Goal: Information Seeking & Learning: Learn about a topic

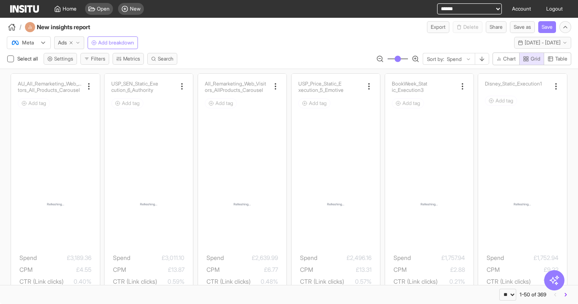
select select "**"
click at [122, 40] on span "Add breakdown" at bounding box center [116, 42] width 36 height 7
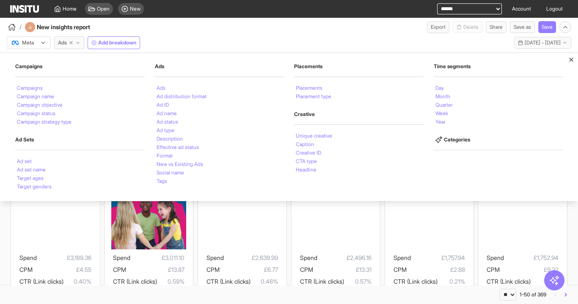
click at [479, 12] on select "**********" at bounding box center [469, 8] width 65 height 11
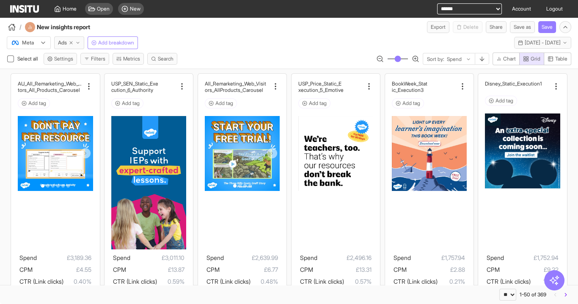
select select "**********"
click at [437, 3] on select "**********" at bounding box center [469, 8] width 65 height 11
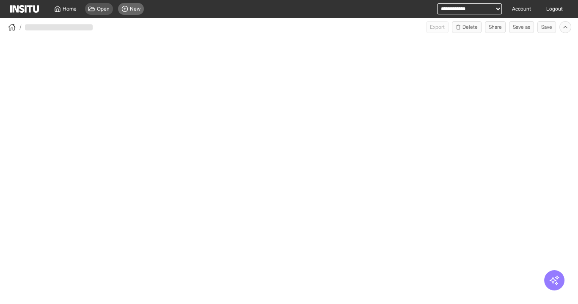
click at [121, 10] on div "New" at bounding box center [131, 9] width 26 height 12
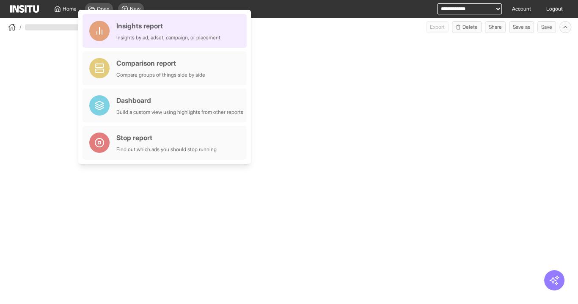
click at [141, 39] on div "Insights by ad, adset, campaign, or placement" at bounding box center [168, 37] width 104 height 7
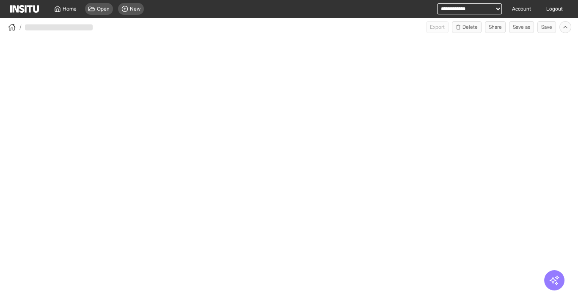
select select "**"
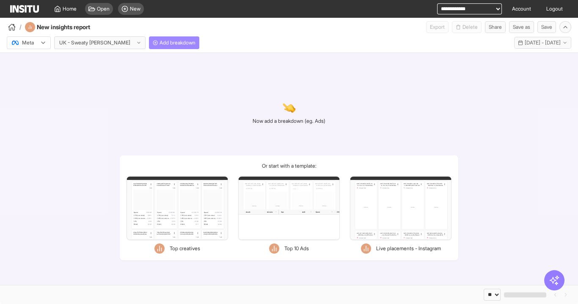
click at [72, 39] on div at bounding box center [94, 43] width 73 height 8
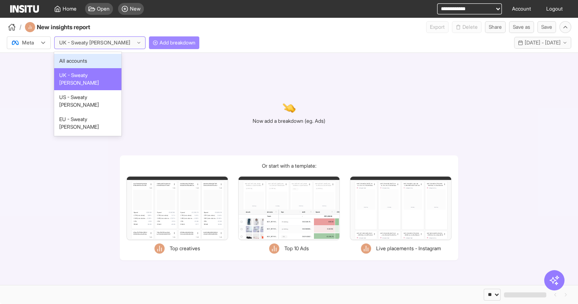
click at [161, 44] on span "Add breakdown" at bounding box center [178, 42] width 36 height 7
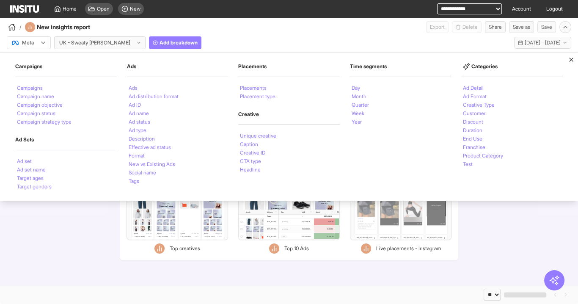
click at [476, 156] on li "Product Category" at bounding box center [483, 155] width 40 height 5
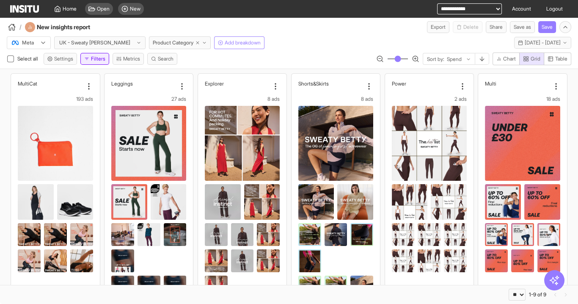
click at [96, 58] on button "Filters" at bounding box center [94, 59] width 29 height 12
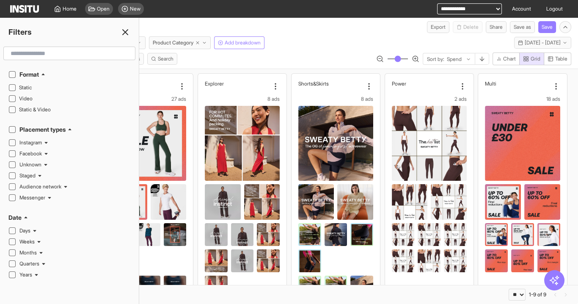
click at [42, 54] on input "text" at bounding box center [69, 53] width 124 height 15
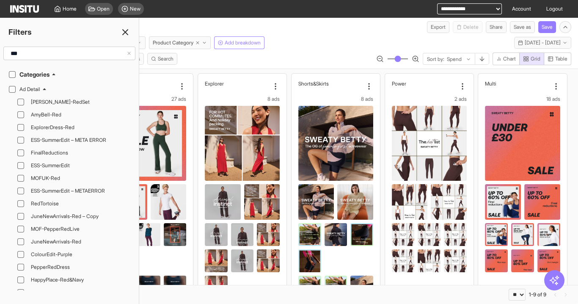
type input "***"
click at [121, 31] on icon at bounding box center [125, 32] width 10 height 10
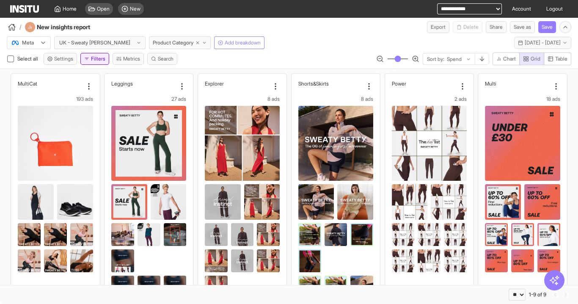
click at [92, 58] on button "Filters" at bounding box center [94, 59] width 29 height 12
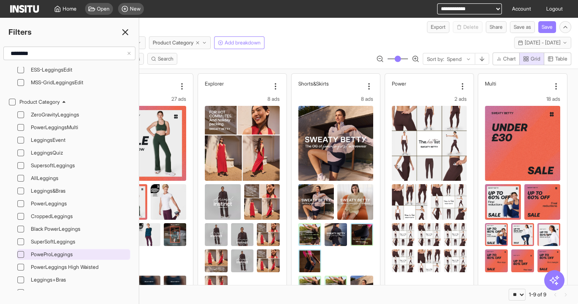
scroll to position [643, 0]
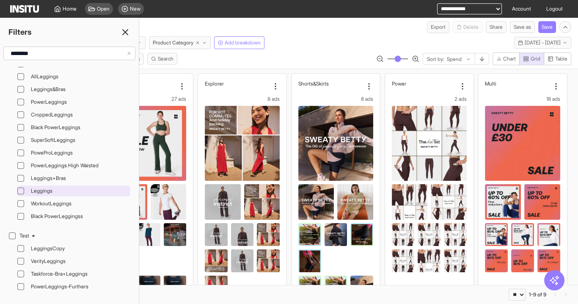
type input "********"
click at [41, 187] on span "Leggings" at bounding box center [79, 190] width 97 height 7
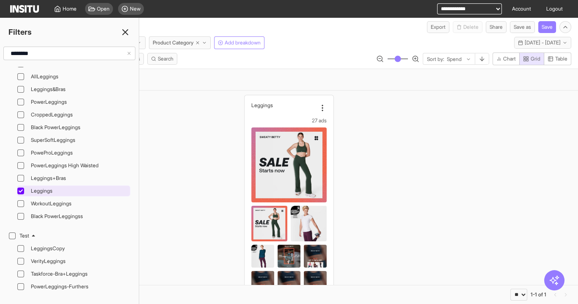
click at [46, 187] on span "Leggings" at bounding box center [79, 190] width 97 height 7
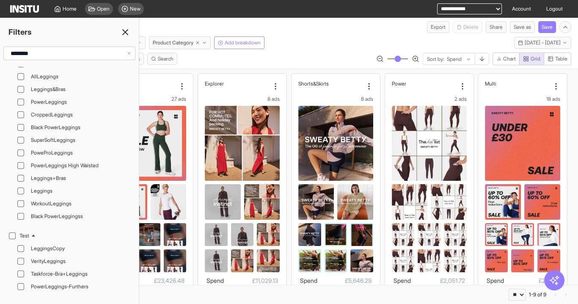
click at [127, 28] on icon at bounding box center [125, 32] width 10 height 10
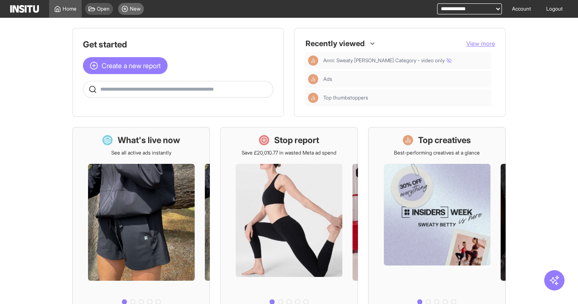
click at [132, 5] on div "New" at bounding box center [131, 9] width 26 height 12
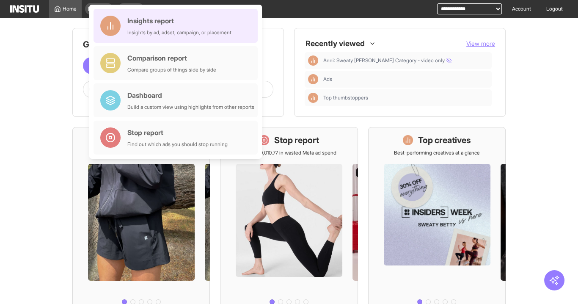
click at [157, 29] on div "Insights by ad, adset, campaign, or placement" at bounding box center [179, 32] width 104 height 7
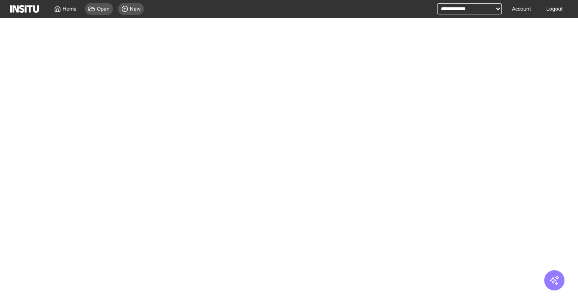
select select "**"
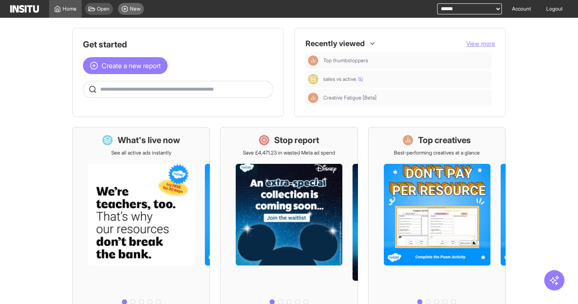
click at [133, 12] on span "New" at bounding box center [135, 9] width 11 height 7
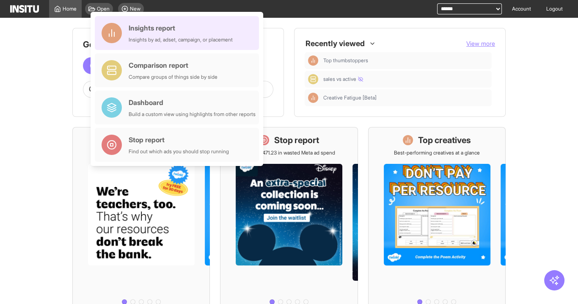
click at [135, 25] on div "Insights report" at bounding box center [181, 28] width 104 height 10
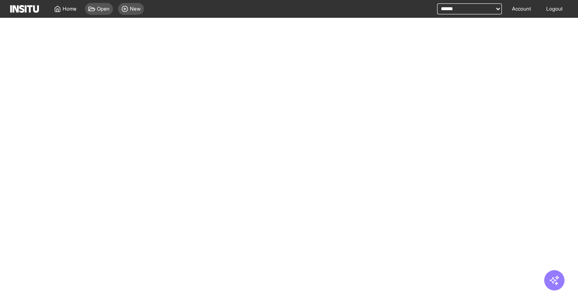
select select "**"
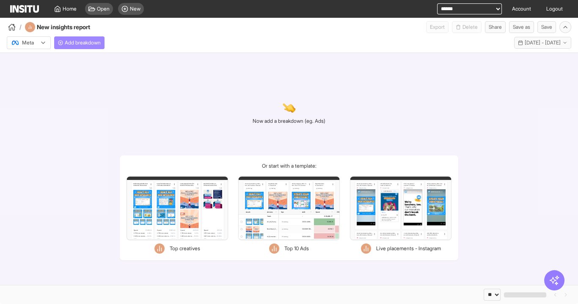
click at [85, 41] on span "Add breakdown" at bounding box center [83, 42] width 36 height 7
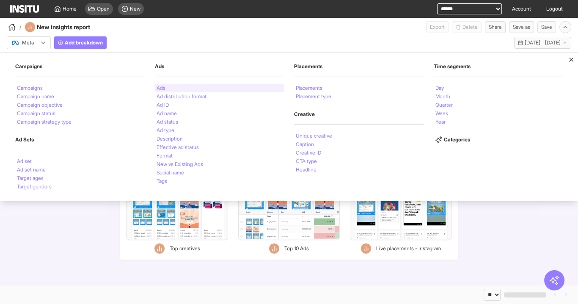
click at [164, 85] on li "Ads" at bounding box center [161, 87] width 9 height 5
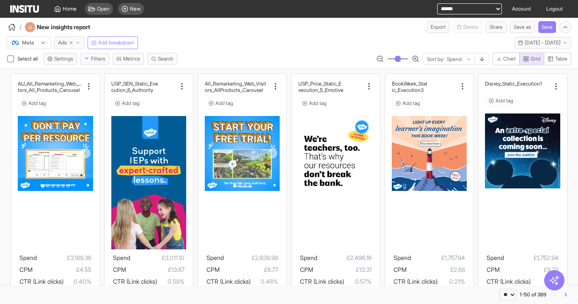
click at [75, 41] on icon "button" at bounding box center [77, 42] width 5 height 5
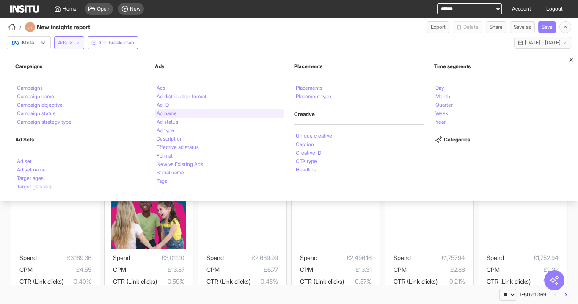
click at [167, 113] on li "Ad name" at bounding box center [167, 113] width 20 height 5
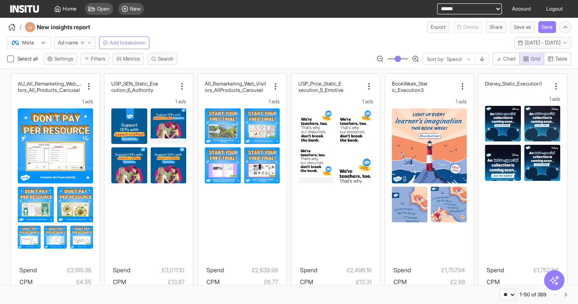
click at [73, 43] on span "Ad name" at bounding box center [68, 42] width 20 height 7
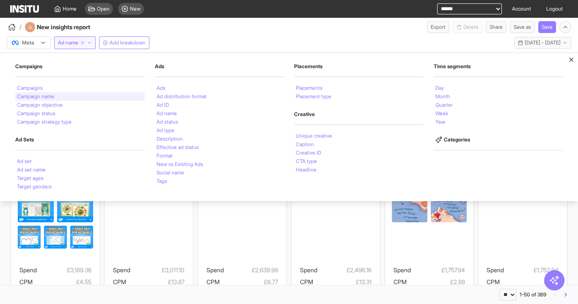
click at [42, 94] on li "Campaign name" at bounding box center [35, 96] width 37 height 5
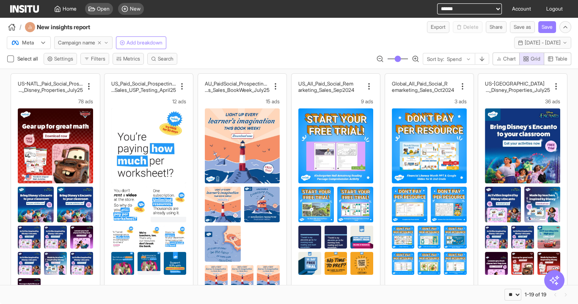
click at [69, 40] on span "Campaign name" at bounding box center [76, 42] width 37 height 7
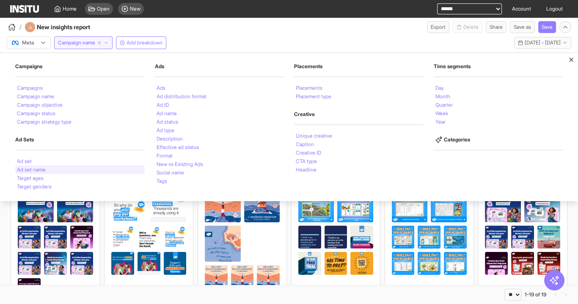
click at [70, 170] on div "Ad set name" at bounding box center [79, 169] width 129 height 8
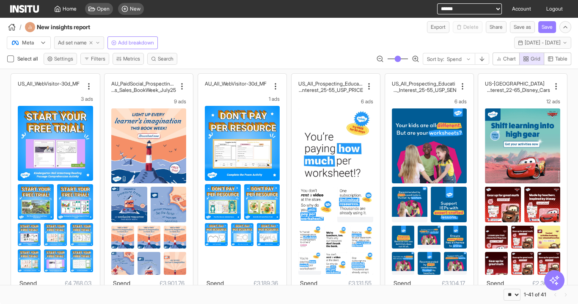
click at [83, 43] on span "Ad set name" at bounding box center [72, 42] width 29 height 7
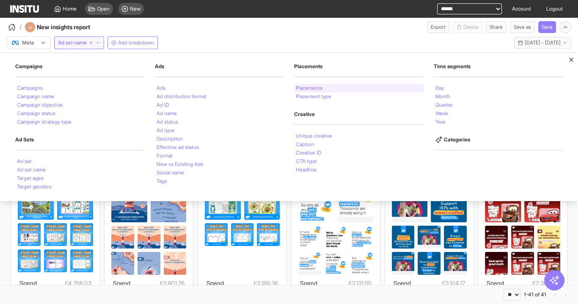
click at [313, 88] on li "Placements" at bounding box center [309, 87] width 27 height 5
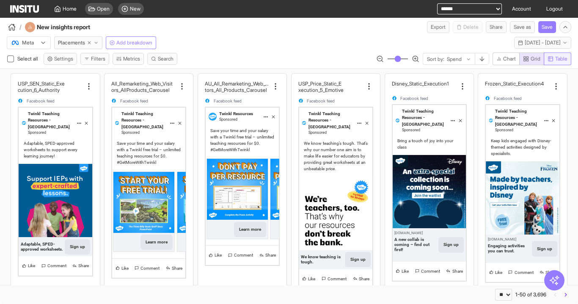
click at [557, 61] on span "Table" at bounding box center [561, 58] width 12 height 7
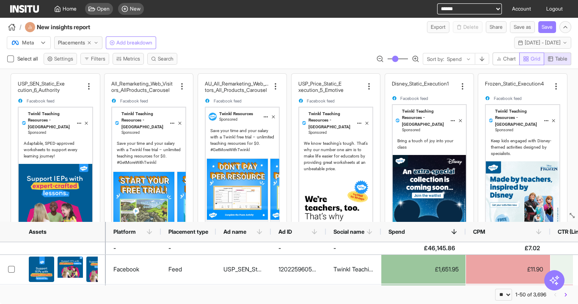
click at [529, 59] on span "Grid" at bounding box center [531, 58] width 17 height 7
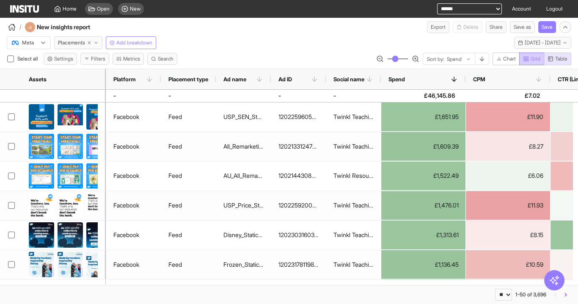
click at [531, 61] on span "Grid" at bounding box center [536, 58] width 10 height 7
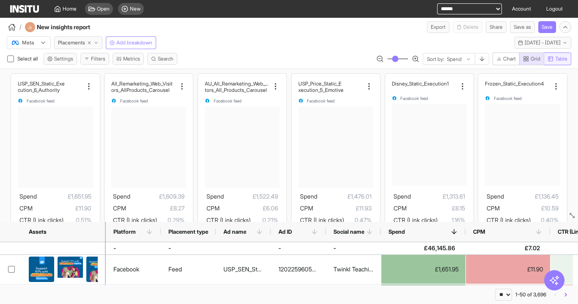
click at [557, 58] on span "Table" at bounding box center [561, 58] width 12 height 7
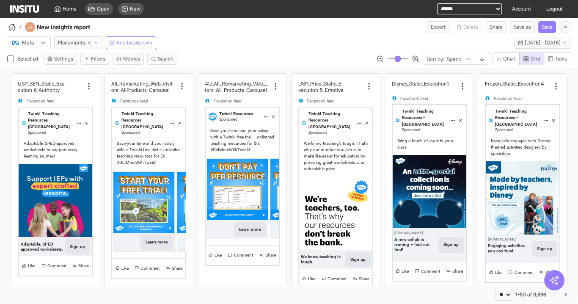
click at [490, 60] on div "Sort by: Spend Chart Grid Table" at bounding box center [473, 58] width 195 height 13
click at [497, 60] on icon "button" at bounding box center [498, 58] width 5 height 5
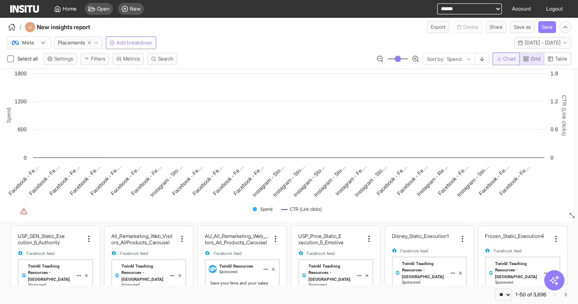
click at [508, 61] on span "Chart" at bounding box center [509, 58] width 13 height 7
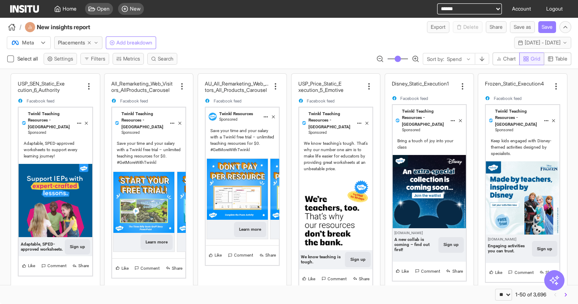
click at [526, 59] on icon "button" at bounding box center [526, 59] width 6 height 6
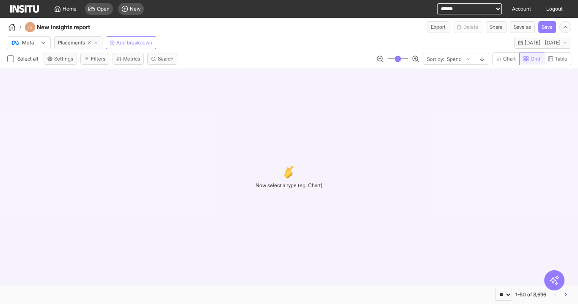
click at [532, 61] on span "Grid" at bounding box center [536, 58] width 10 height 7
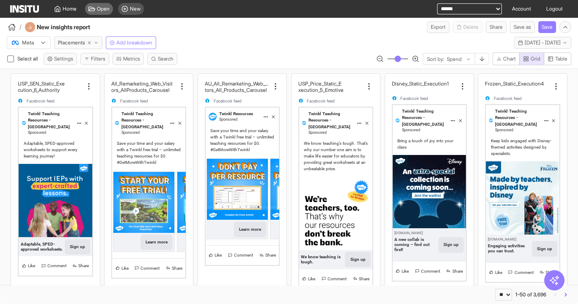
click at [96, 7] on div "Open" at bounding box center [99, 9] width 28 height 12
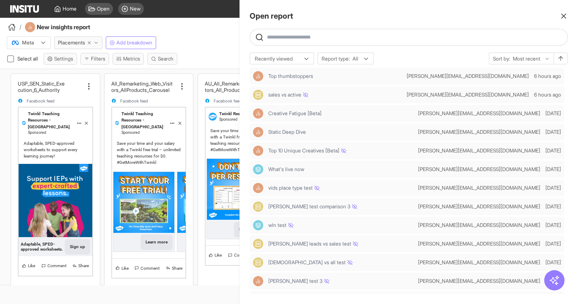
click at [67, 6] on div at bounding box center [289, 152] width 578 height 304
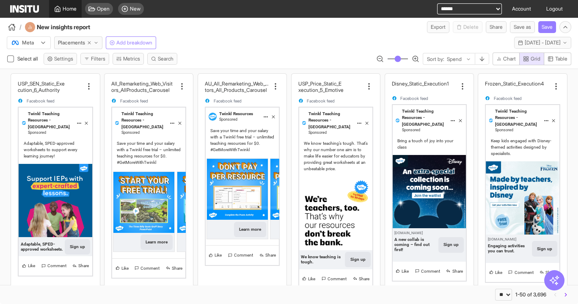
click at [61, 9] on div "Home" at bounding box center [65, 9] width 22 height 7
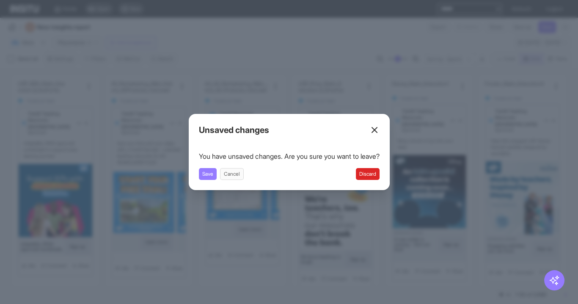
click at [356, 176] on div "Save Cancel Discard" at bounding box center [289, 174] width 181 height 12
click at [364, 173] on button "Discard" at bounding box center [368, 174] width 24 height 12
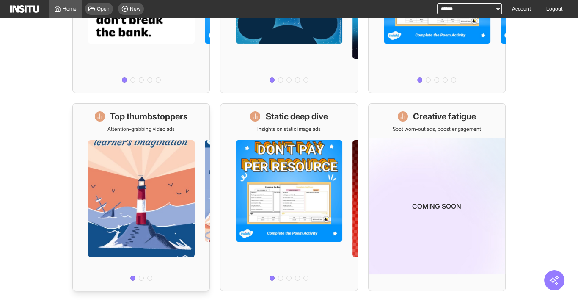
scroll to position [238, 0]
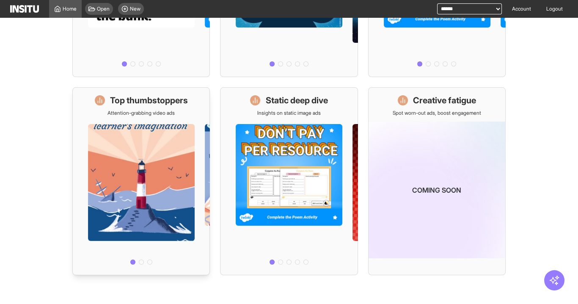
click at [113, 165] on div at bounding box center [141, 192] width 137 height 152
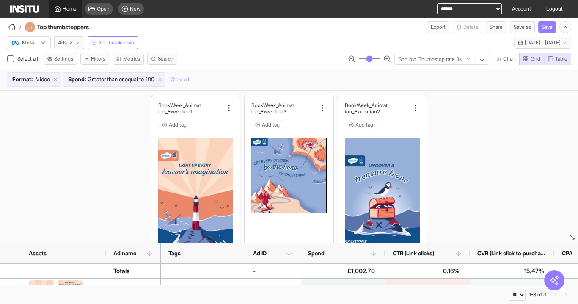
click at [71, 11] on span "Home" at bounding box center [70, 9] width 14 height 7
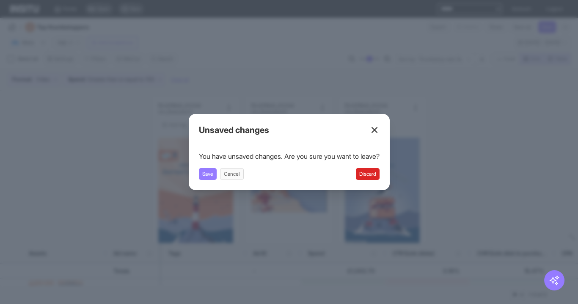
click at [365, 173] on button "Discard" at bounding box center [368, 174] width 24 height 12
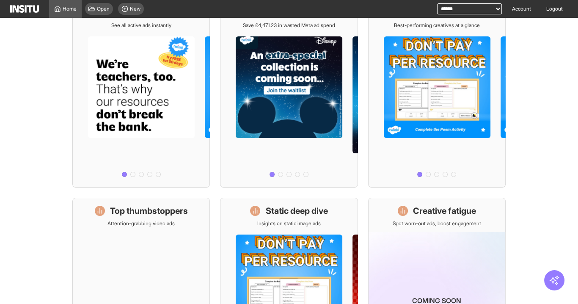
scroll to position [237, 0]
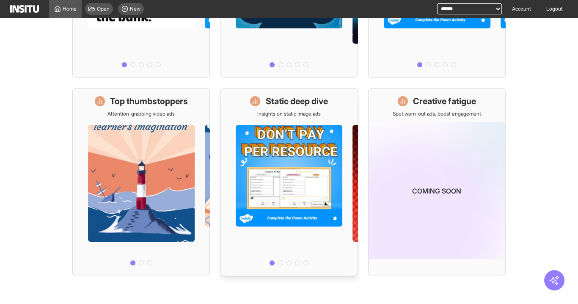
click at [301, 153] on div at bounding box center [288, 193] width 137 height 152
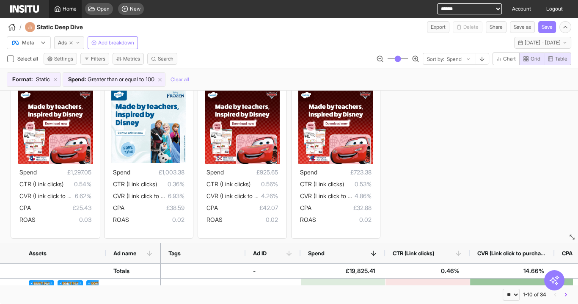
click at [74, 11] on span "Home" at bounding box center [70, 9] width 14 height 7
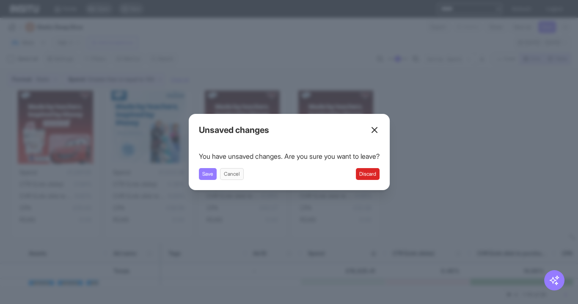
click at [371, 171] on button "Discard" at bounding box center [368, 174] width 24 height 12
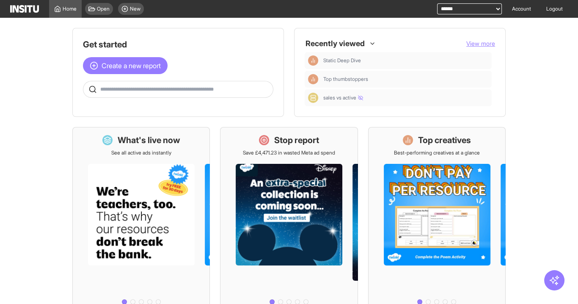
click at [444, 180] on div at bounding box center [437, 232] width 137 height 152
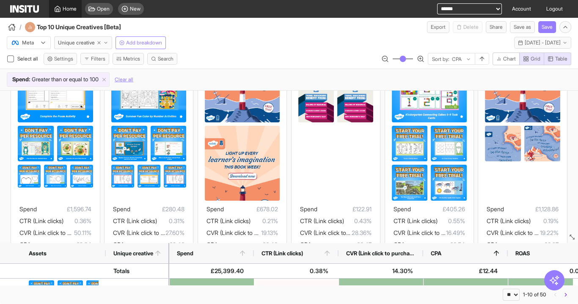
click at [66, 11] on span "Home" at bounding box center [70, 9] width 14 height 7
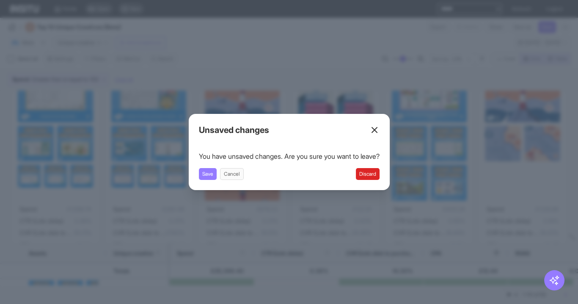
click at [371, 173] on button "Discard" at bounding box center [368, 174] width 24 height 12
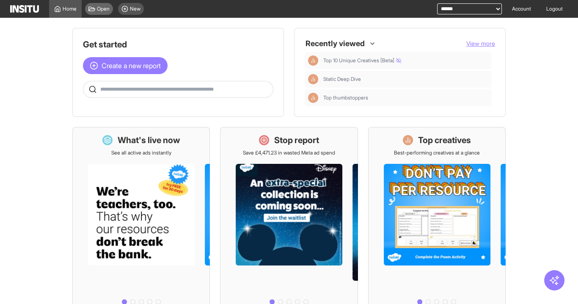
click at [104, 4] on div "Open" at bounding box center [99, 9] width 28 height 12
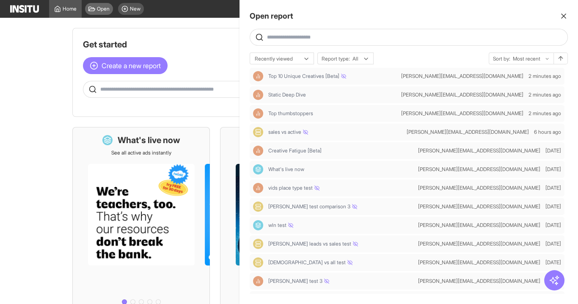
click at [107, 8] on div at bounding box center [289, 152] width 578 height 304
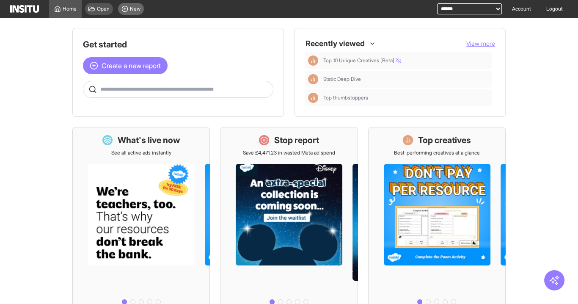
click at [136, 8] on span "New" at bounding box center [135, 9] width 11 height 7
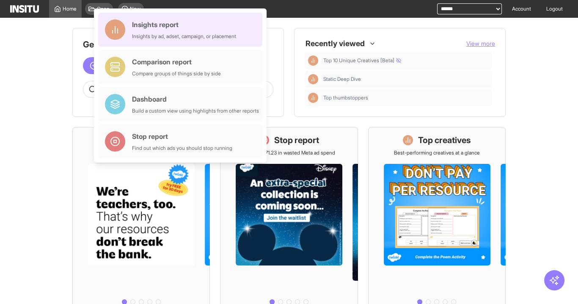
click at [154, 30] on div "Insights report Insights by ad, adset, campaign, or placement" at bounding box center [184, 29] width 104 height 20
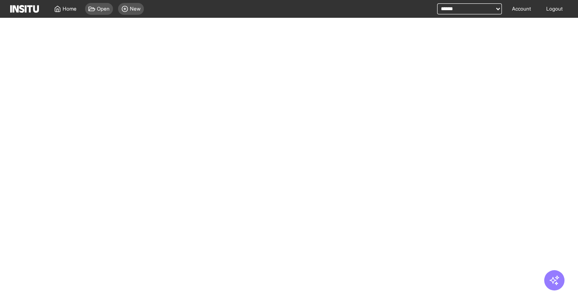
select select "**"
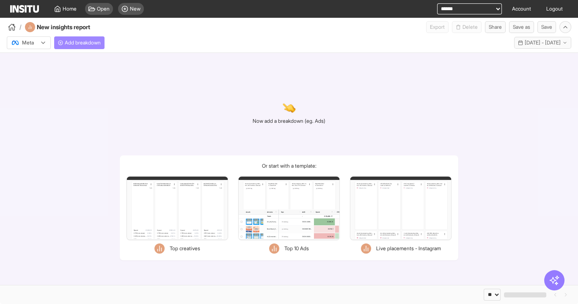
click at [82, 44] on span "Add breakdown" at bounding box center [83, 42] width 36 height 7
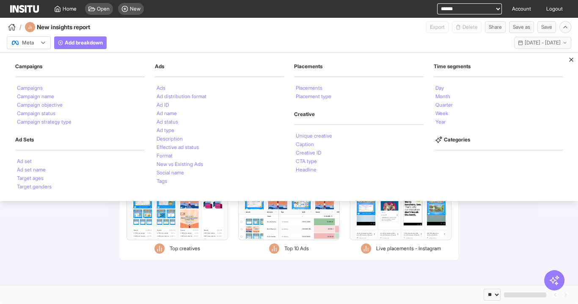
click at [157, 50] on div "Meta Add breakdown Campaigns Campaigns Campaign name Campaign objective Campaig…" at bounding box center [289, 42] width 578 height 19
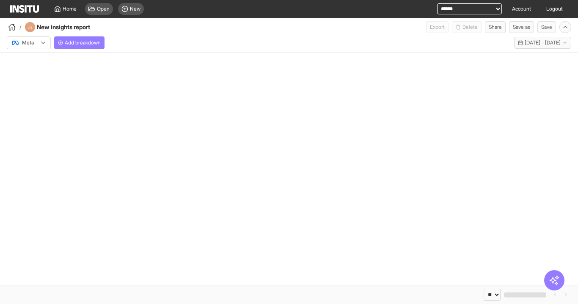
select select "**"
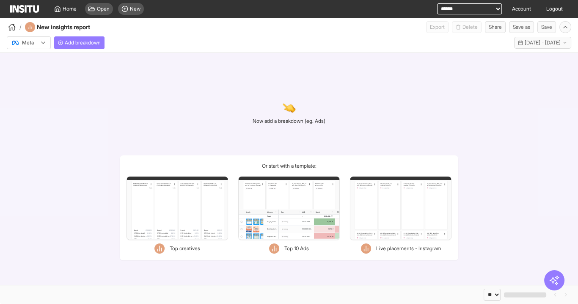
click at [95, 8] on icon at bounding box center [91, 9] width 7 height 7
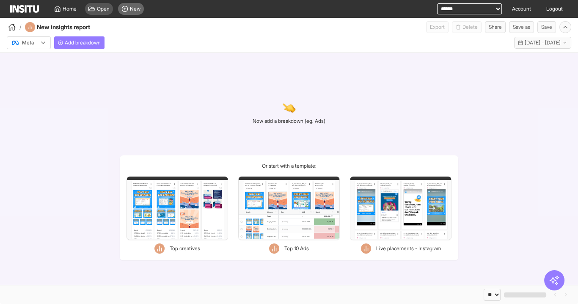
click at [124, 11] on icon at bounding box center [124, 9] width 7 height 7
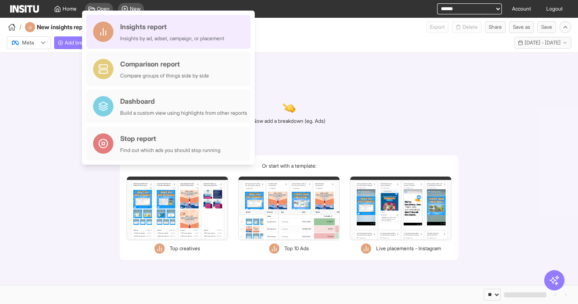
click at [129, 40] on div "Insights by ad, adset, campaign, or placement" at bounding box center [172, 38] width 104 height 7
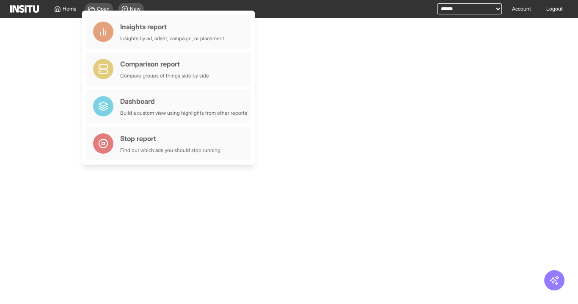
select select "**"
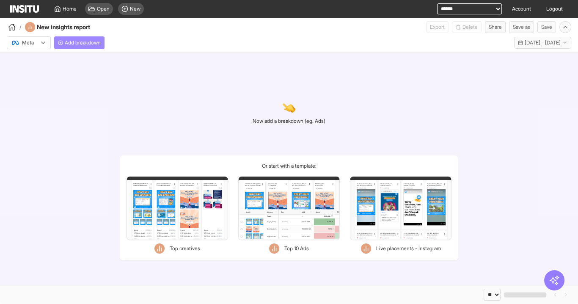
click at [88, 44] on span "Add breakdown" at bounding box center [83, 42] width 36 height 7
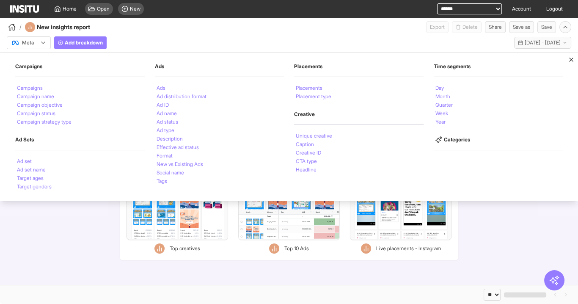
click at [491, 241] on div "Now add a breakdown (eg. Ads) Or start with a template: Filters Format Static V…" at bounding box center [289, 169] width 578 height 232
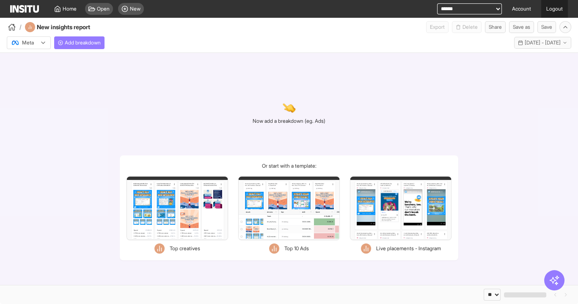
click at [555, 8] on link "Logout" at bounding box center [554, 9] width 27 height 18
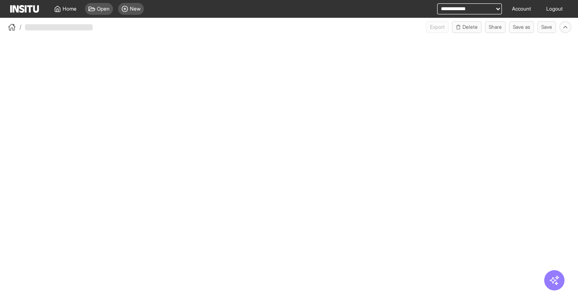
select select "**"
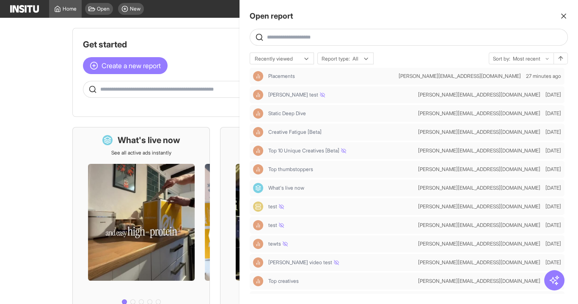
click at [51, 61] on div at bounding box center [289, 152] width 578 height 304
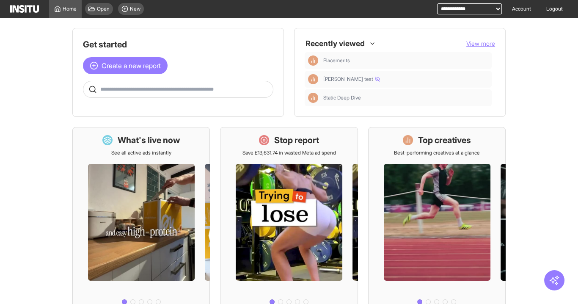
click at [480, 5] on select "**********" at bounding box center [469, 8] width 65 height 11
select select "**********"
click at [437, 3] on select "**********" at bounding box center [469, 8] width 65 height 11
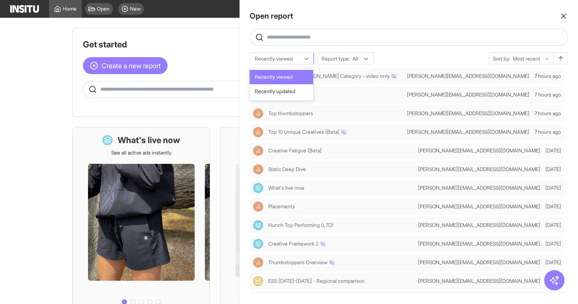
click at [282, 57] on div at bounding box center [276, 59] width 44 height 8
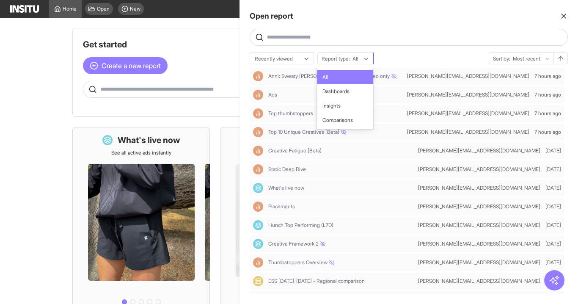
click at [338, 56] on span "Report type:" at bounding box center [336, 58] width 28 height 7
click at [340, 88] on span "Dashboards" at bounding box center [335, 92] width 27 height 8
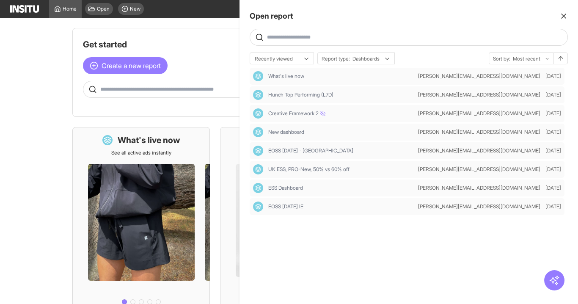
click at [62, 158] on div at bounding box center [289, 152] width 578 height 304
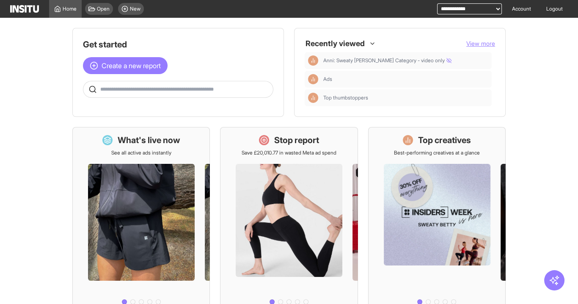
click at [428, 9] on div "**********" at bounding box center [464, 9] width 75 height 18
click at [444, 8] on select "**********" at bounding box center [469, 8] width 65 height 11
select select "**********"
click at [437, 3] on select "**********" at bounding box center [469, 8] width 65 height 11
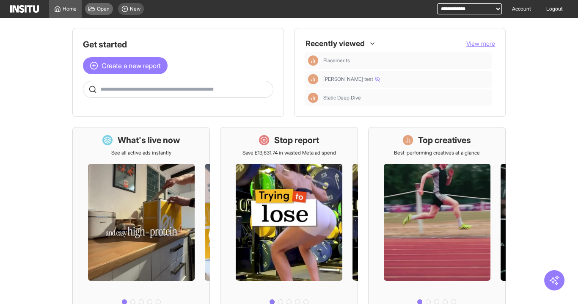
click at [99, 14] on div "Open" at bounding box center [99, 9] width 28 height 12
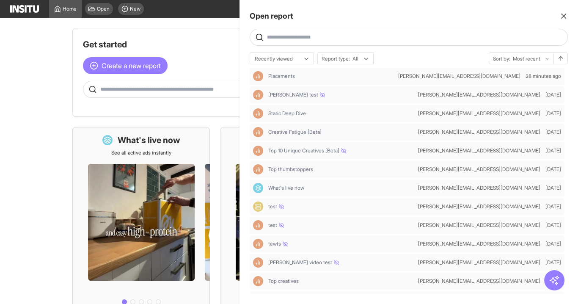
drag, startPoint x: 86, startPoint y: 108, endPoint x: 81, endPoint y: 108, distance: 4.7
click at [85, 108] on div at bounding box center [289, 152] width 578 height 304
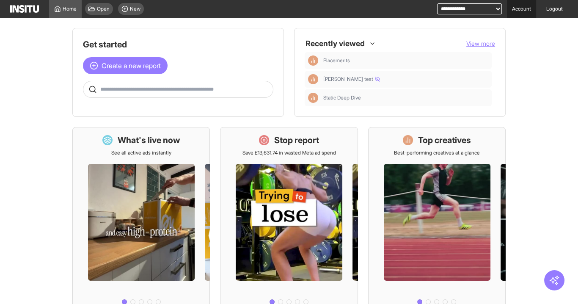
click at [521, 7] on link "Account" at bounding box center [521, 9] width 29 height 18
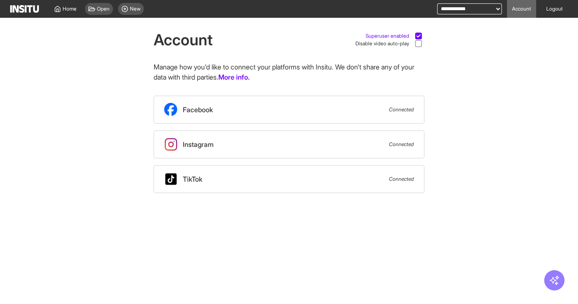
click at [417, 35] on icon at bounding box center [418, 36] width 4 height 4
click at [92, 8] on icon at bounding box center [91, 9] width 7 height 7
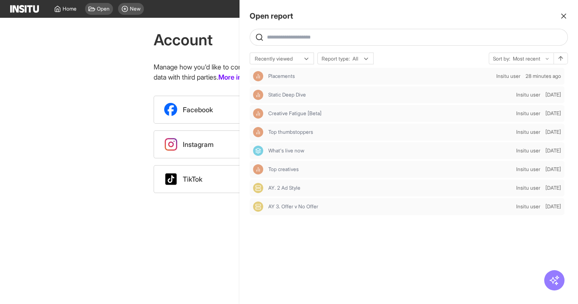
click at [83, 108] on div at bounding box center [289, 152] width 578 height 304
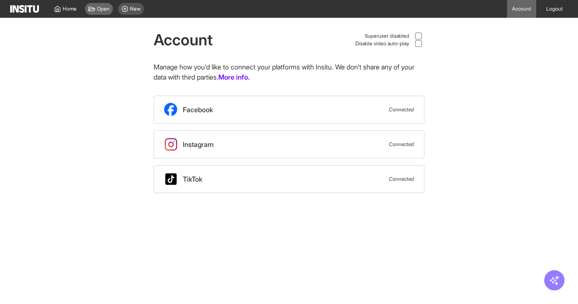
click at [100, 13] on div "Open" at bounding box center [99, 9] width 28 height 12
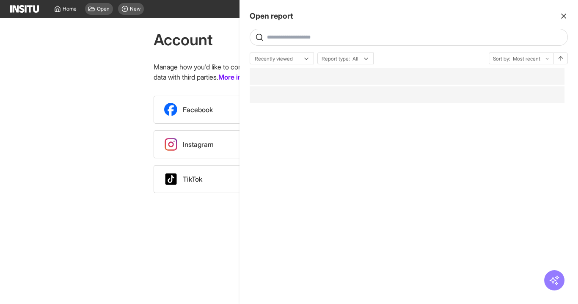
click at [63, 58] on div at bounding box center [289, 152] width 578 height 304
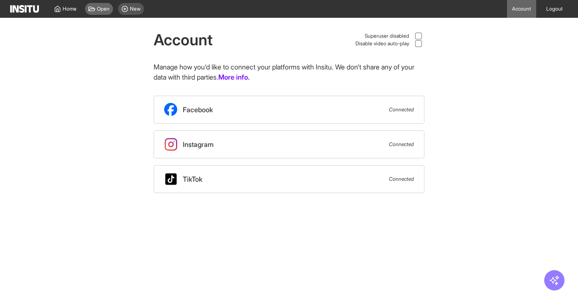
click at [102, 8] on span "Open" at bounding box center [103, 9] width 13 height 7
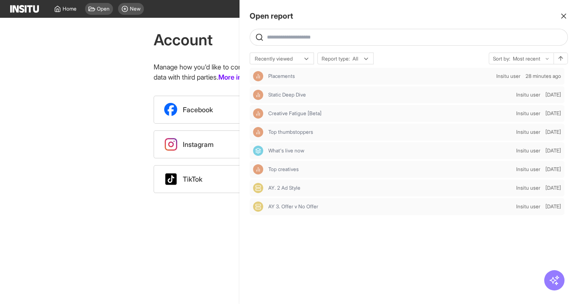
click at [110, 111] on div at bounding box center [289, 152] width 578 height 304
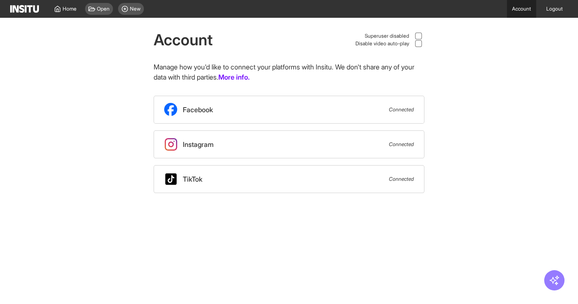
click at [520, 8] on link "Account" at bounding box center [521, 9] width 29 height 18
click at [556, 8] on link "Logout" at bounding box center [554, 9] width 27 height 18
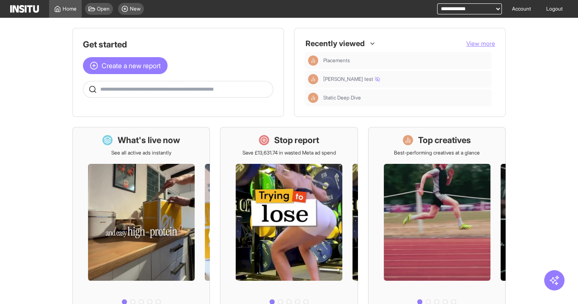
click at [466, 10] on select "**********" at bounding box center [469, 8] width 65 height 11
select select "**********"
click at [437, 3] on select "**********" at bounding box center [469, 8] width 65 height 11
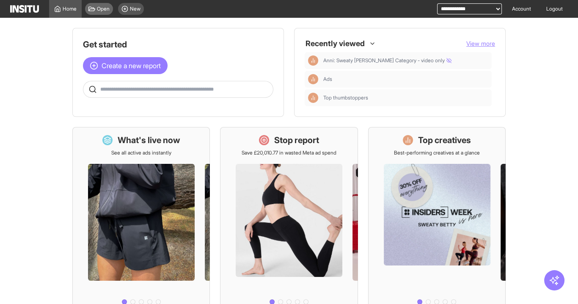
click at [98, 13] on div "Open" at bounding box center [99, 9] width 28 height 12
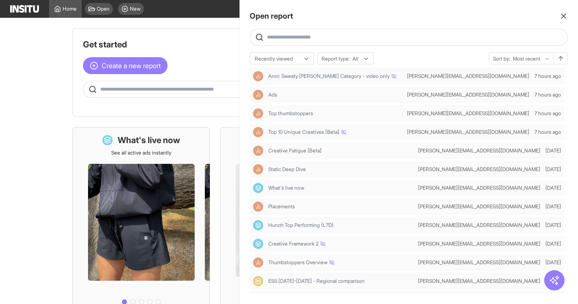
click at [213, 30] on div at bounding box center [289, 152] width 578 height 304
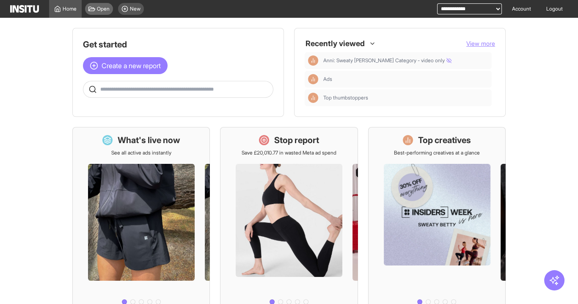
click at [96, 12] on div "Open" at bounding box center [99, 9] width 28 height 12
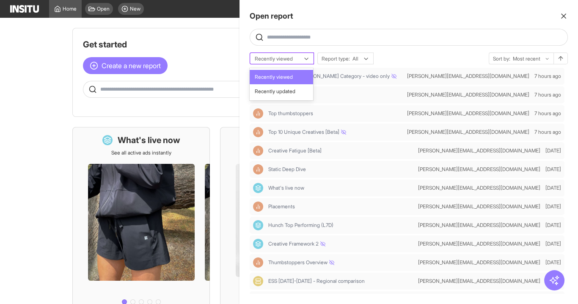
click at [290, 57] on div at bounding box center [276, 59] width 44 height 8
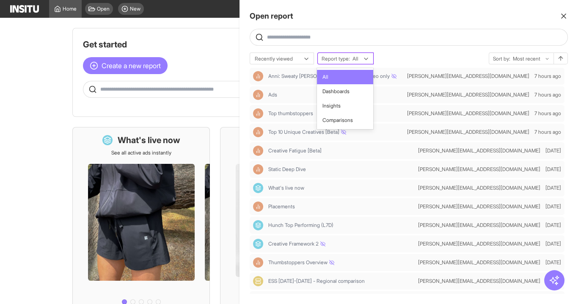
click at [339, 58] on span "Report type:" at bounding box center [336, 58] width 28 height 7
click at [339, 91] on span "Dashboards" at bounding box center [335, 92] width 27 height 8
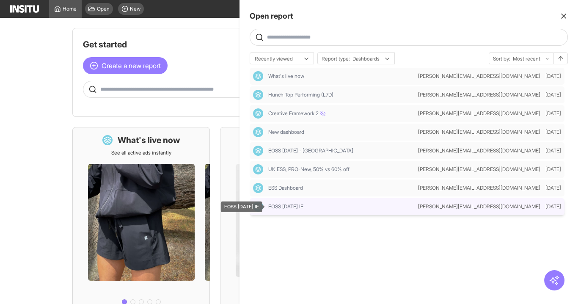
click at [330, 204] on div "EOSS JUNE 2025 IE" at bounding box center [341, 206] width 146 height 7
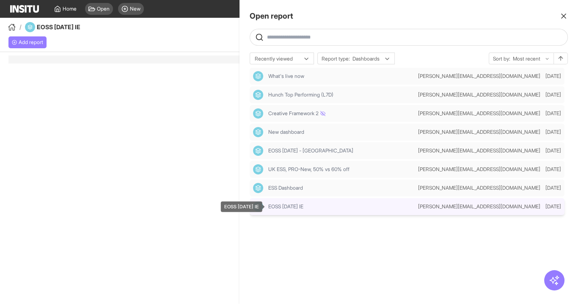
select select "**"
click at [179, 37] on div at bounding box center [289, 152] width 578 height 304
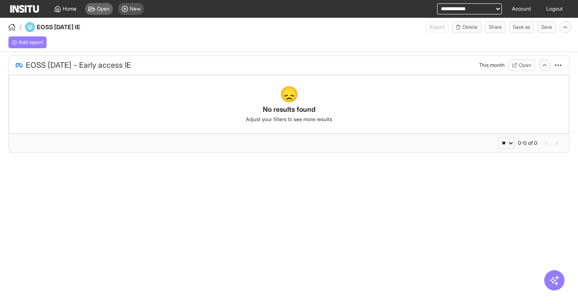
click at [102, 6] on span "Open" at bounding box center [103, 9] width 13 height 7
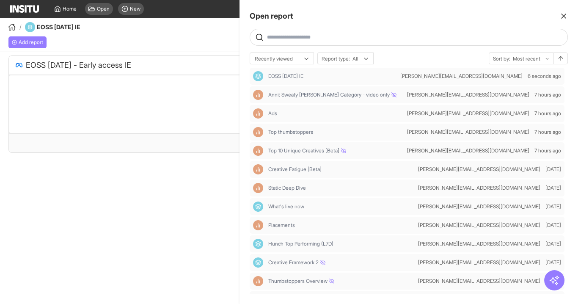
click at [174, 42] on div at bounding box center [289, 152] width 578 height 304
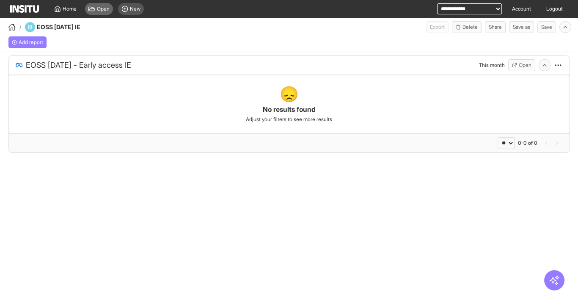
click at [106, 9] on span "Open" at bounding box center [103, 9] width 13 height 7
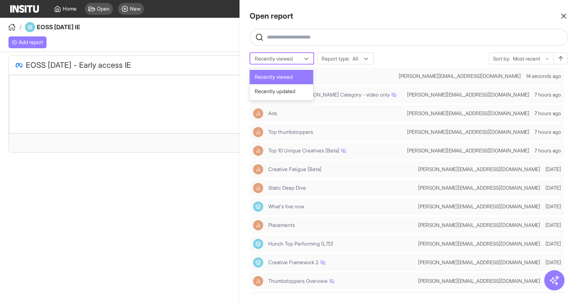
click at [300, 58] on div "Recently viewed" at bounding box center [277, 59] width 47 height 8
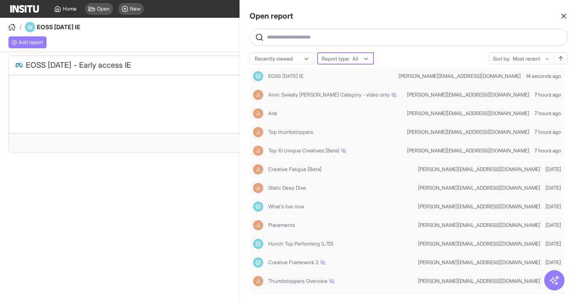
click at [339, 58] on span "Report type:" at bounding box center [336, 58] width 28 height 7
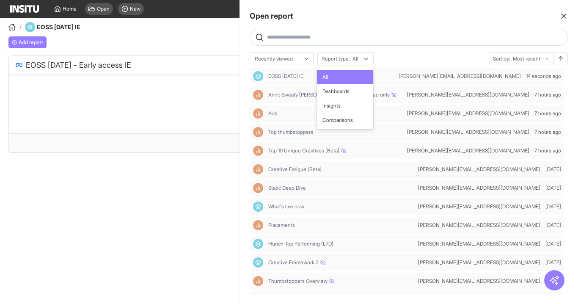
click at [336, 76] on span "All" at bounding box center [345, 77] width 46 height 8
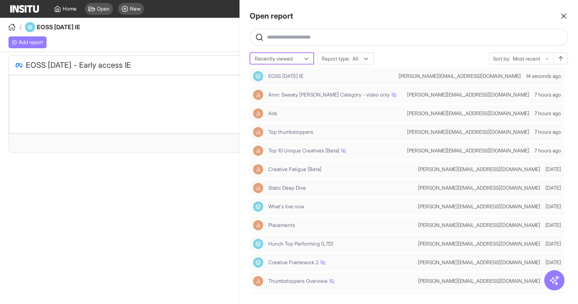
click at [283, 61] on div at bounding box center [276, 59] width 44 height 8
click at [283, 60] on div at bounding box center [276, 59] width 44 height 8
click at [292, 58] on div at bounding box center [276, 59] width 44 height 8
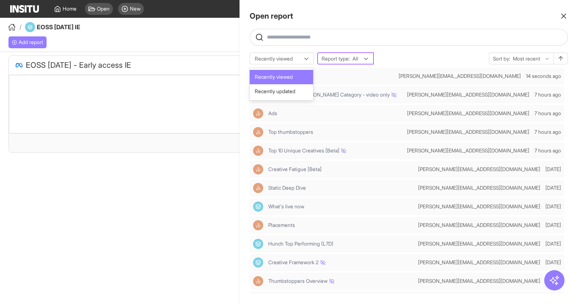
click at [358, 56] on div at bounding box center [356, 59] width 8 height 8
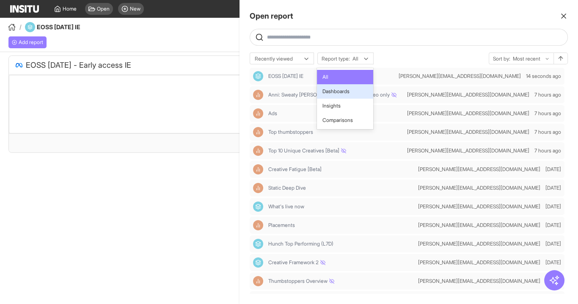
click at [341, 88] on span "Dashboards" at bounding box center [335, 92] width 27 height 8
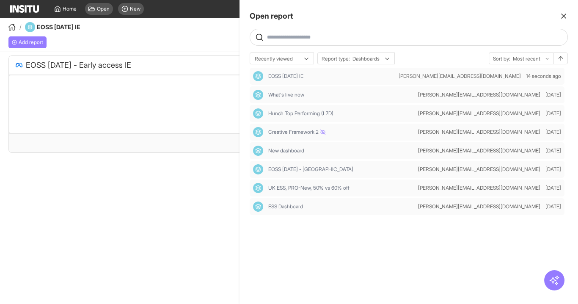
click at [197, 157] on div at bounding box center [289, 152] width 578 height 304
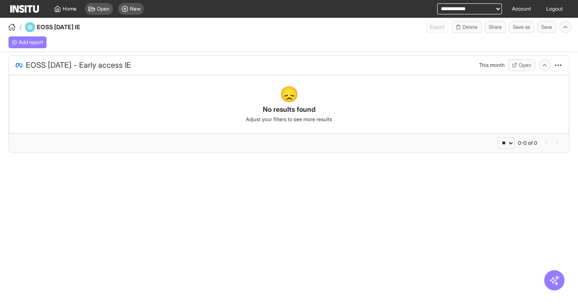
click at [456, 4] on select "**********" at bounding box center [469, 8] width 65 height 11
select select "**********"
click at [437, 3] on select "**********" at bounding box center [469, 8] width 65 height 11
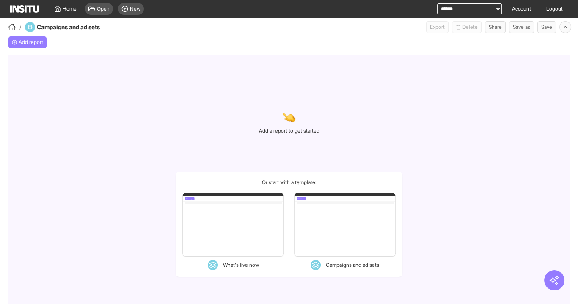
select select "**"
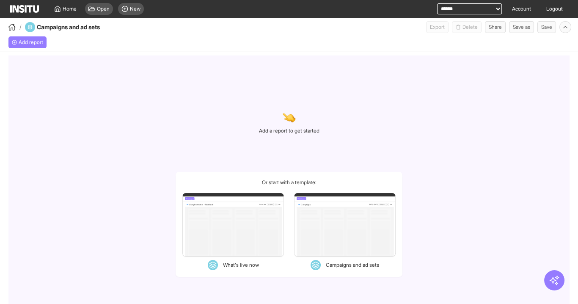
select select "**"
click at [99, 11] on span "Open" at bounding box center [103, 9] width 13 height 7
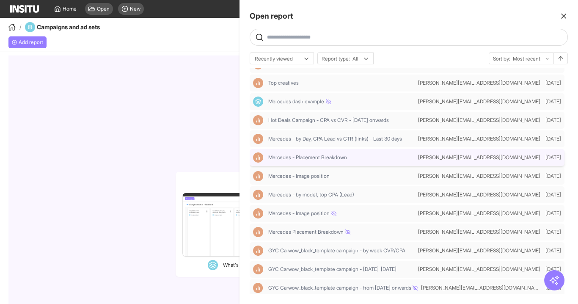
scroll to position [554, 0]
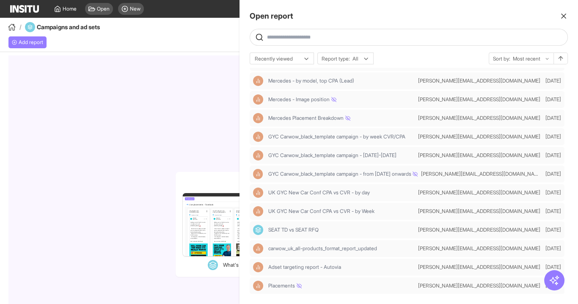
click at [221, 144] on div at bounding box center [289, 152] width 578 height 304
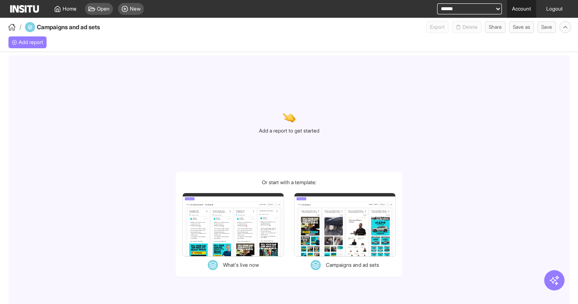
click at [526, 10] on link "Account" at bounding box center [521, 9] width 29 height 18
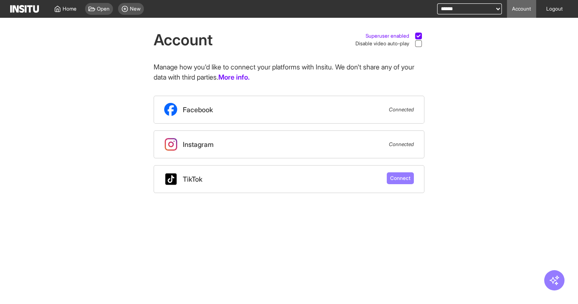
click at [416, 36] on icon at bounding box center [418, 36] width 4 height 4
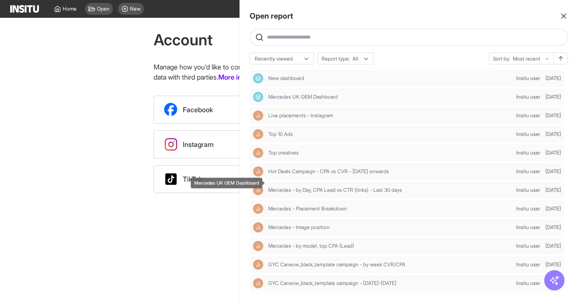
scroll to position [169, 0]
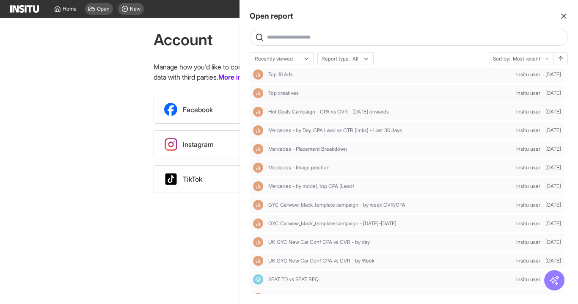
click at [567, 15] on icon "button" at bounding box center [563, 16] width 8 height 8
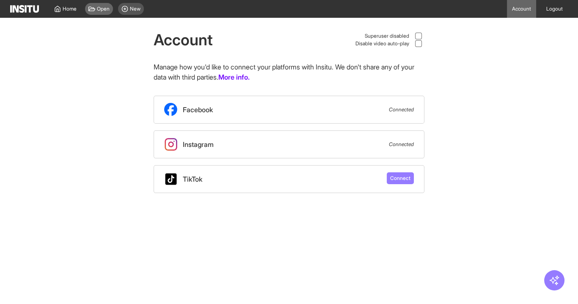
click at [87, 6] on div "Open" at bounding box center [99, 9] width 28 height 12
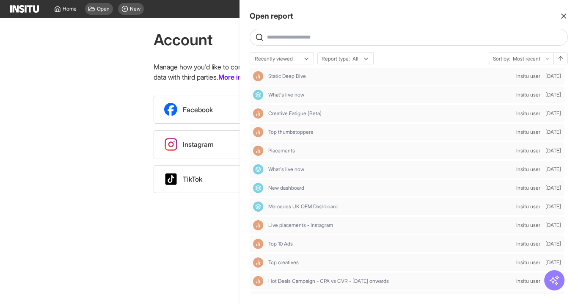
click at [558, 16] on div "Open report" at bounding box center [409, 16] width 318 height 12
click at [564, 16] on icon "button" at bounding box center [563, 16] width 8 height 8
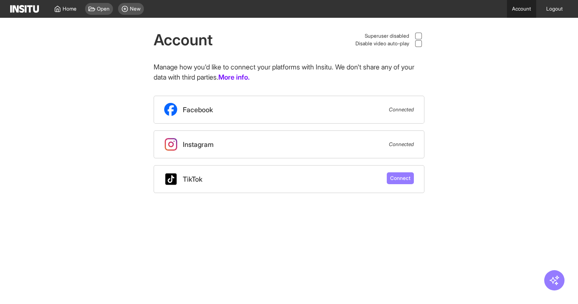
click at [515, 13] on link "Account" at bounding box center [521, 9] width 29 height 18
click at [419, 37] on icon at bounding box center [418, 36] width 4 height 4
drag, startPoint x: 0, startPoint y: 0, endPoint x: 99, endPoint y: 9, distance: 99.0
click at [99, 9] on span "Open" at bounding box center [103, 9] width 13 height 7
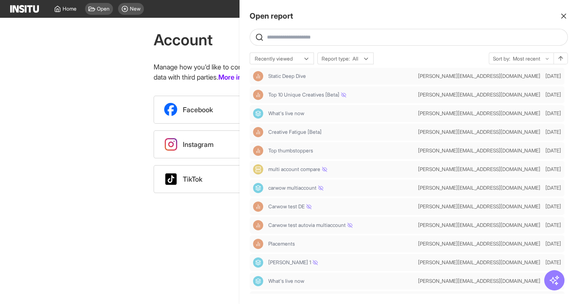
click at [52, 8] on div at bounding box center [289, 152] width 578 height 304
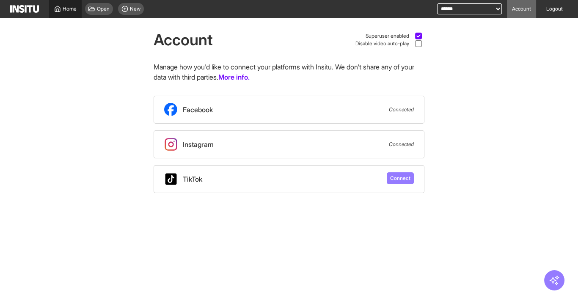
click at [66, 9] on span "Home" at bounding box center [70, 9] width 14 height 7
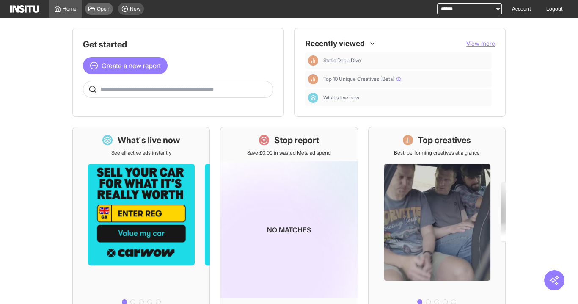
click at [105, 8] on span "Open" at bounding box center [103, 9] width 13 height 7
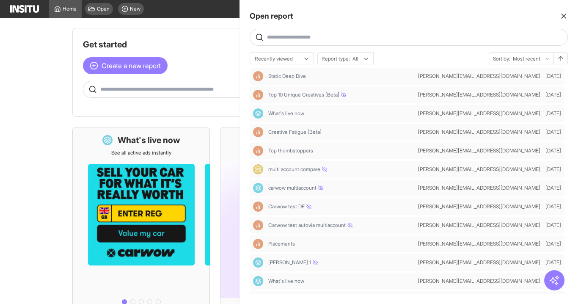
click at [204, 66] on div at bounding box center [289, 152] width 578 height 304
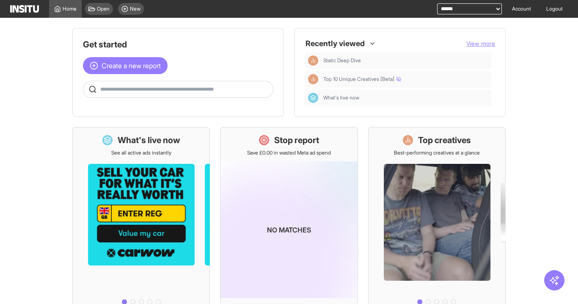
click at [477, 41] on span "View more" at bounding box center [480, 43] width 29 height 7
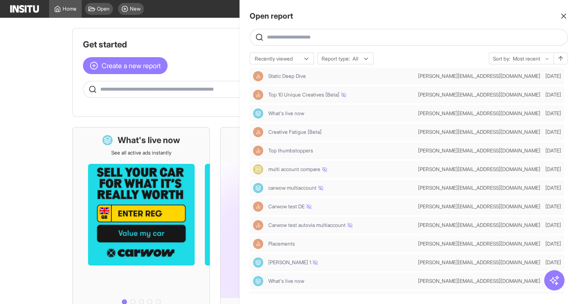
click at [187, 48] on div at bounding box center [289, 152] width 578 height 304
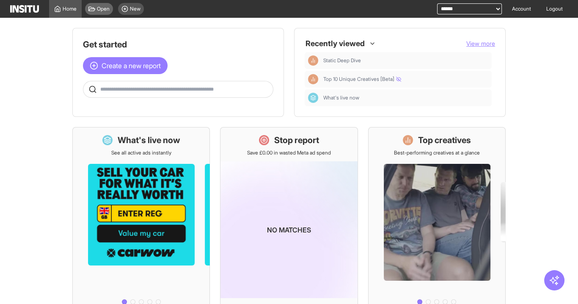
click at [101, 9] on span "Open" at bounding box center [103, 9] width 13 height 7
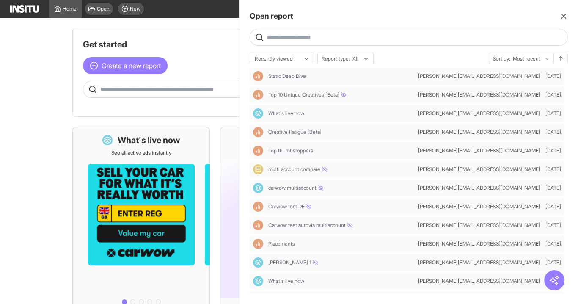
click at [158, 36] on div at bounding box center [289, 152] width 578 height 304
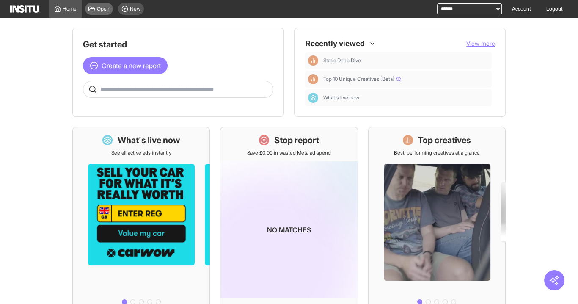
click at [101, 7] on span "Open" at bounding box center [103, 9] width 13 height 7
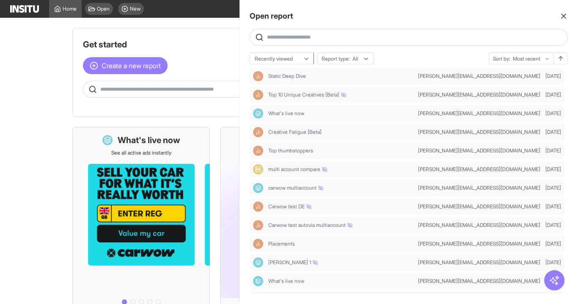
click at [281, 60] on div at bounding box center [276, 59] width 44 height 8
click at [285, 88] on span "Recently updated" at bounding box center [275, 92] width 41 height 8
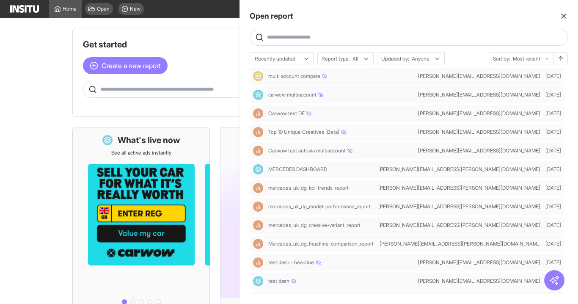
click at [565, 19] on icon "button" at bounding box center [563, 16] width 8 height 8
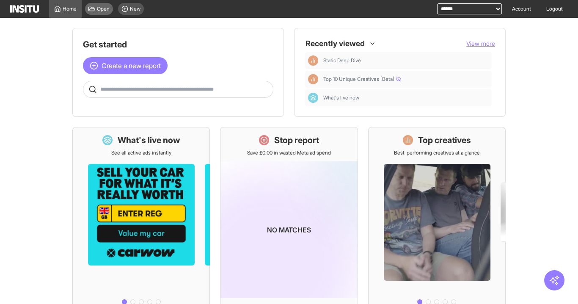
click at [97, 8] on span "Open" at bounding box center [103, 9] width 13 height 7
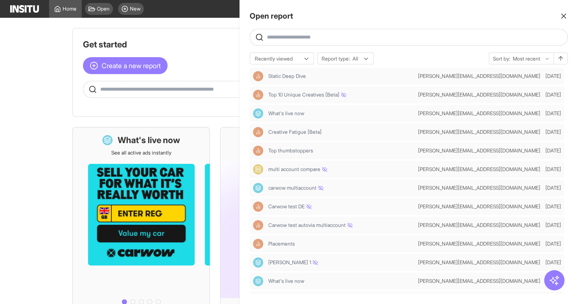
click at [284, 64] on div "Recently viewed Report type: All Sort by: Most recent Static Deep Dive dan@insi…" at bounding box center [409, 172] width 318 height 241
click at [285, 59] on div at bounding box center [276, 59] width 44 height 8
click at [290, 85] on div "Recently updated" at bounding box center [281, 91] width 63 height 14
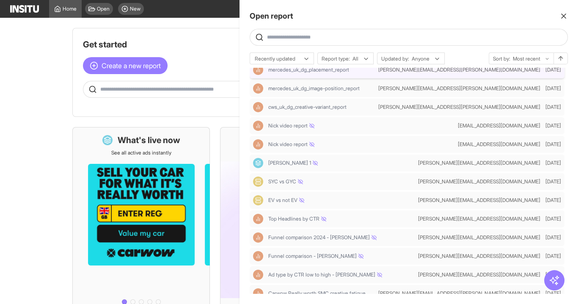
scroll to position [237, 0]
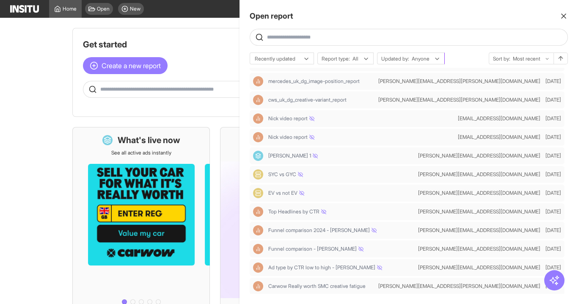
drag, startPoint x: 404, startPoint y: 49, endPoint x: 411, endPoint y: 61, distance: 13.6
click at [406, 51] on div "Open report Ask questions like: Which campaigns had the highest spend last mont…" at bounding box center [409, 152] width 339 height 304
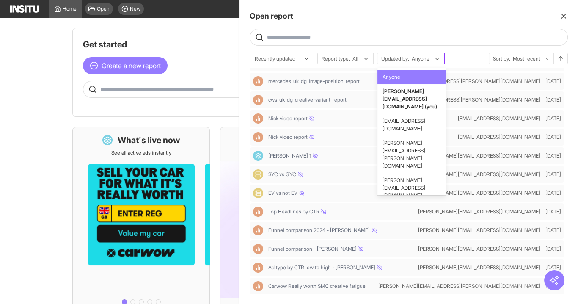
click at [411, 61] on div "Updated by: Anyone" at bounding box center [410, 59] width 67 height 12
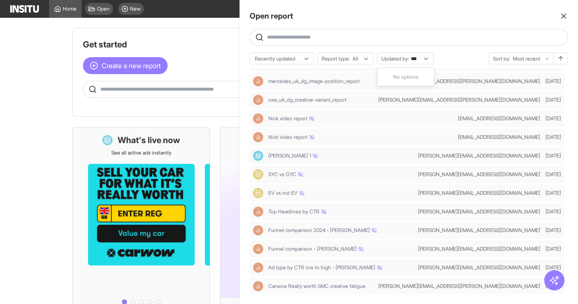
type input "**"
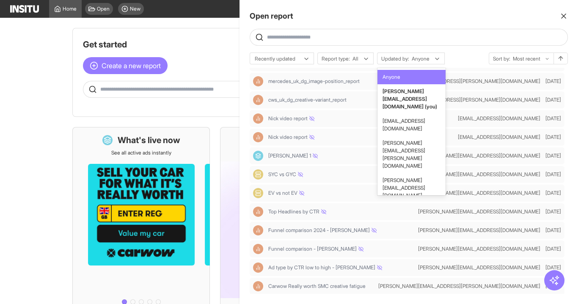
click at [419, 47] on div "Open report Ask questions like: Which campaigns had the highest spend last mont…" at bounding box center [409, 152] width 339 height 304
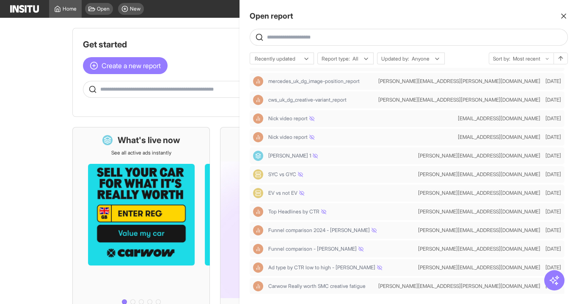
click at [302, 42] on div at bounding box center [409, 37] width 318 height 17
click at [306, 33] on span at bounding box center [408, 37] width 317 height 8
click at [307, 36] on input "text" at bounding box center [415, 37] width 297 height 7
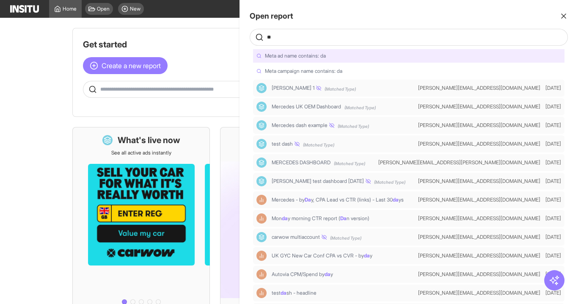
type input "*"
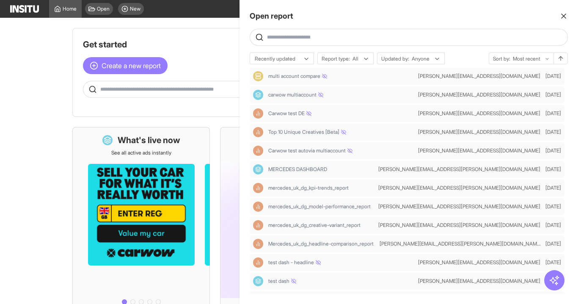
click at [292, 66] on div "Recently updated Report type: All Updated by: Anyone Sort by: Most recent multi…" at bounding box center [409, 172] width 318 height 241
click at [290, 63] on div "Recently updated" at bounding box center [281, 59] width 63 height 12
click at [293, 80] on span "Recently viewed" at bounding box center [274, 77] width 38 height 8
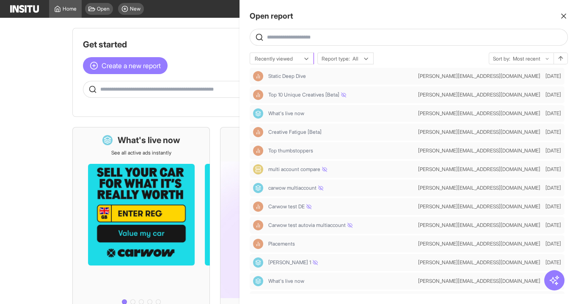
click at [278, 55] on div at bounding box center [276, 59] width 44 height 8
click at [284, 88] on span "Recently updated" at bounding box center [275, 92] width 41 height 8
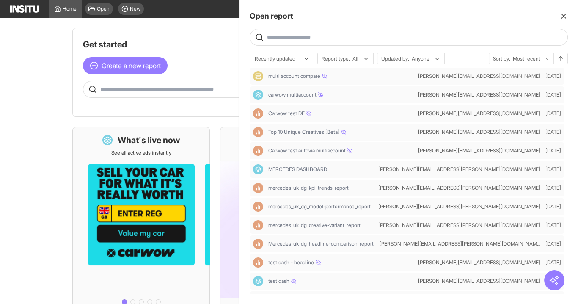
click at [285, 59] on div at bounding box center [276, 59] width 44 height 8
click at [284, 77] on span "Recently viewed" at bounding box center [274, 77] width 38 height 8
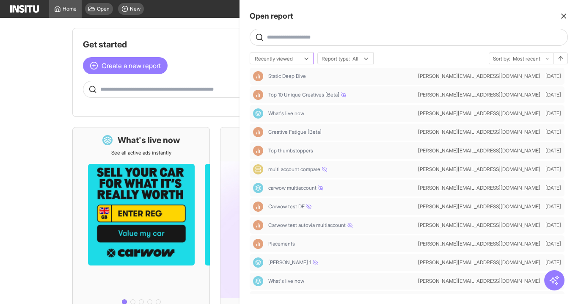
click at [290, 58] on div at bounding box center [276, 59] width 44 height 8
click at [290, 88] on span "Recently updated" at bounding box center [275, 92] width 41 height 8
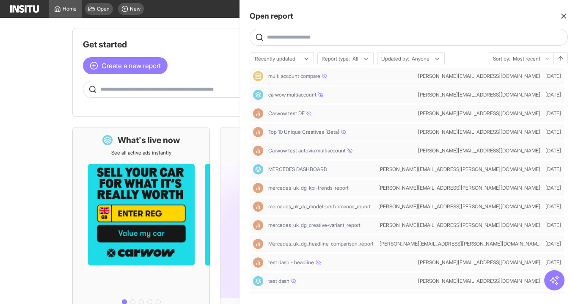
click at [188, 40] on div at bounding box center [289, 152] width 578 height 304
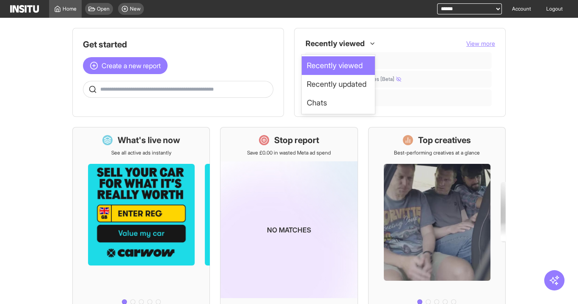
click at [310, 43] on div at bounding box center [335, 43] width 61 height 15
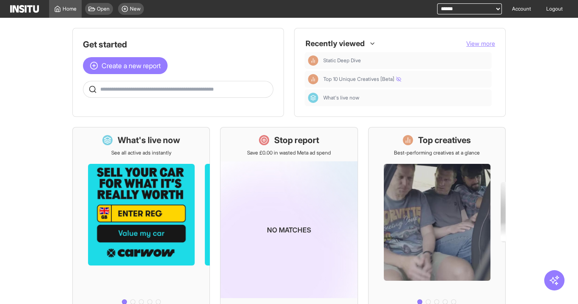
click at [278, 50] on div "Get started Create a new report Ask questions like: Which campaigns had the hig…" at bounding box center [178, 72] width 212 height 89
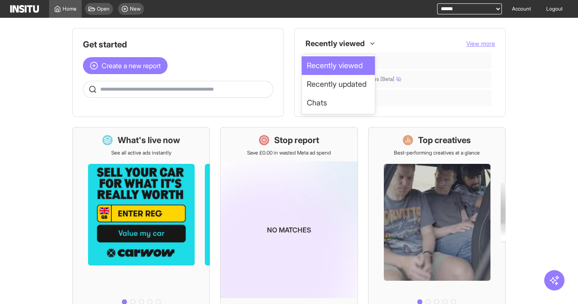
click at [316, 41] on div at bounding box center [335, 43] width 61 height 15
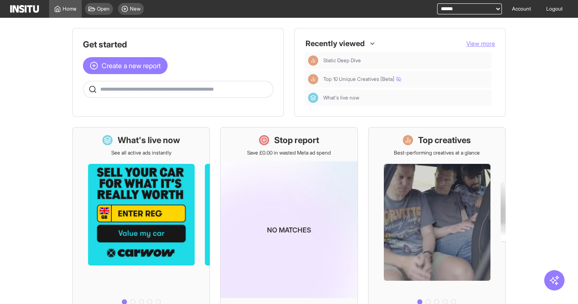
click at [271, 47] on h1 "Get started" at bounding box center [178, 45] width 190 height 12
click at [99, 11] on span "Open" at bounding box center [103, 9] width 13 height 7
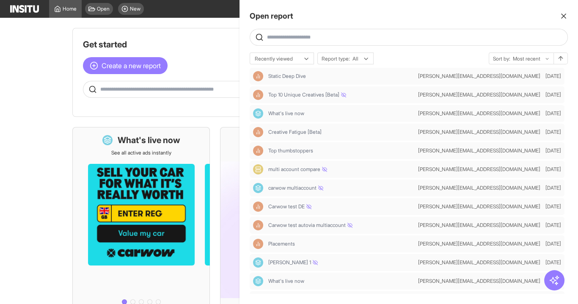
click at [215, 46] on div at bounding box center [289, 152] width 578 height 304
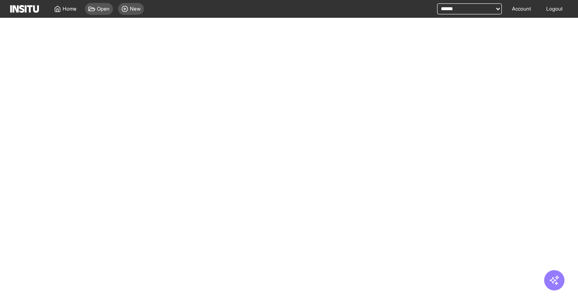
select select "**"
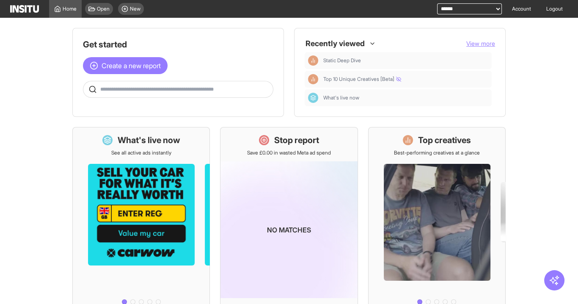
click at [482, 8] on select "**********" at bounding box center [469, 8] width 65 height 11
select select "**********"
click at [437, 3] on select "**********" at bounding box center [469, 8] width 65 height 11
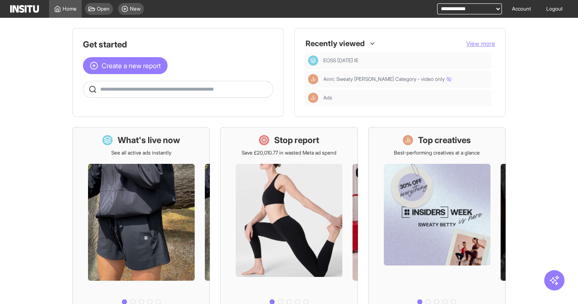
click at [324, 38] on div at bounding box center [335, 43] width 61 height 15
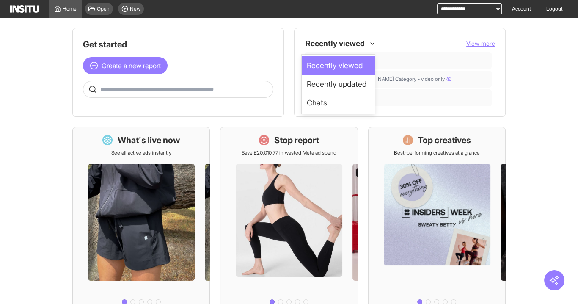
click at [332, 81] on span "Recently updated" at bounding box center [337, 84] width 60 height 12
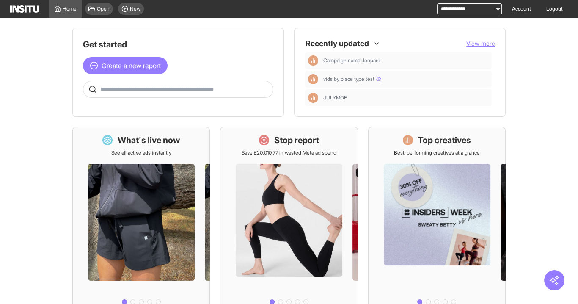
click at [466, 39] on button "View more" at bounding box center [480, 43] width 29 height 8
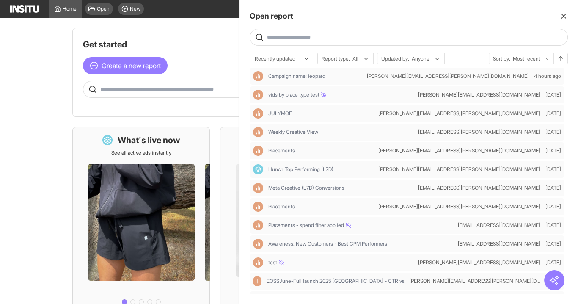
click at [298, 39] on input "text" at bounding box center [415, 37] width 297 height 7
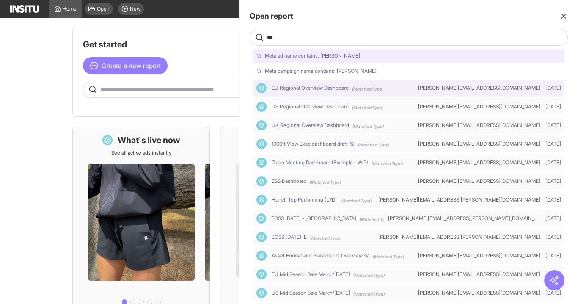
type input "***"
click at [346, 94] on div at bounding box center [408, 88] width 311 height 17
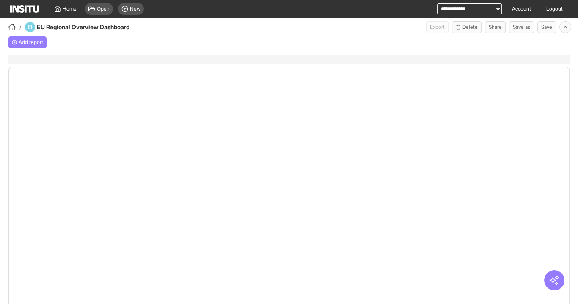
select select "**"
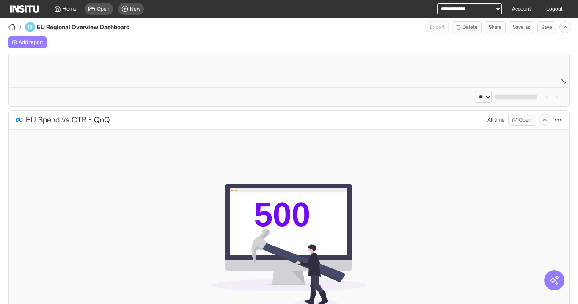
scroll to position [237, 0]
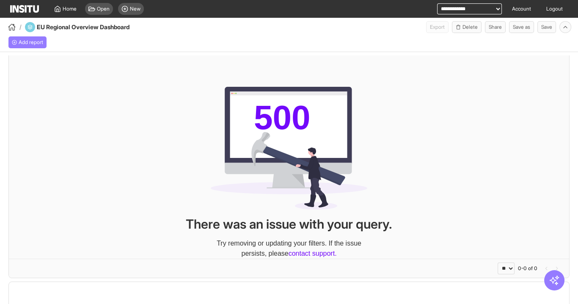
select select "**"
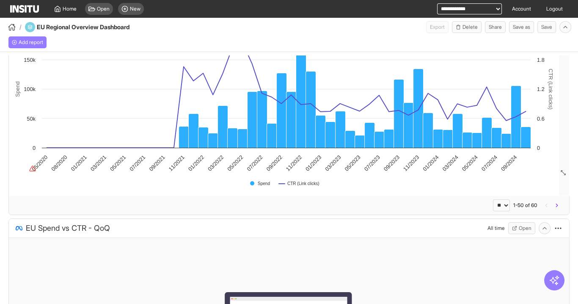
scroll to position [0, 0]
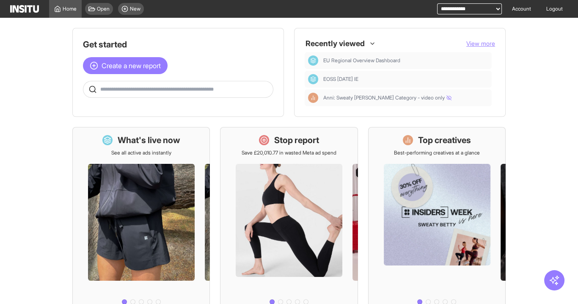
click at [104, 15] on div "Open New" at bounding box center [115, 9] width 66 height 18
click at [135, 9] on span "New" at bounding box center [135, 9] width 11 height 7
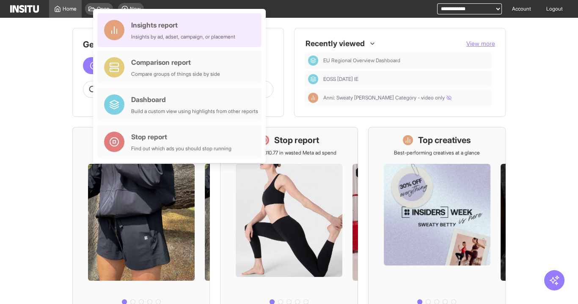
click at [173, 36] on div "Insights by ad, adset, campaign, or placement" at bounding box center [183, 36] width 104 height 7
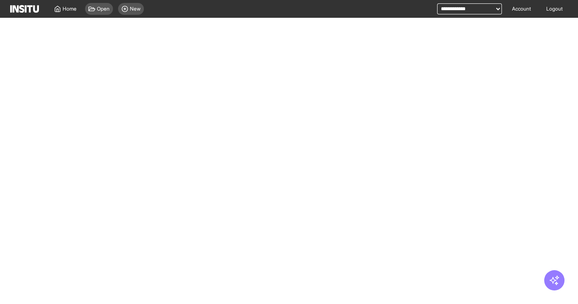
select select "**"
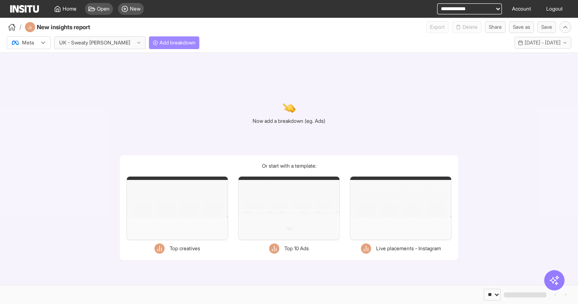
click at [153, 41] on icon "button" at bounding box center [155, 42] width 5 height 5
click at [227, 241] on div "Filters Format Static Video Static & Video Placement types Instagram Explore gr…" at bounding box center [178, 214] width 102 height 77
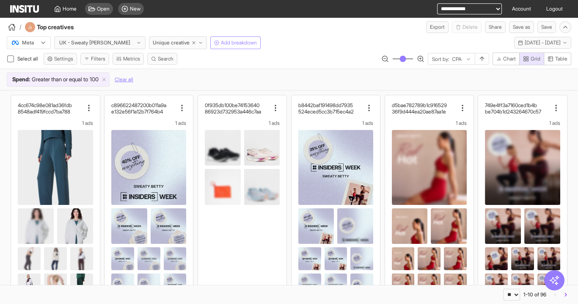
click at [221, 42] on span "Add breakdown" at bounding box center [239, 42] width 36 height 7
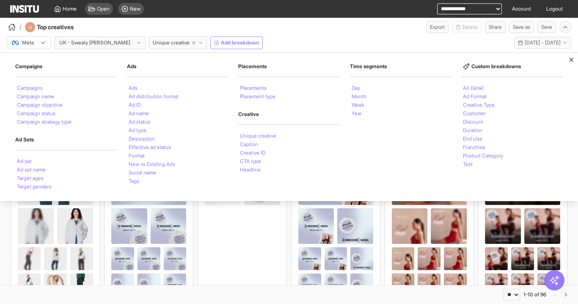
click at [221, 41] on span "Add breakdown" at bounding box center [240, 42] width 38 height 7
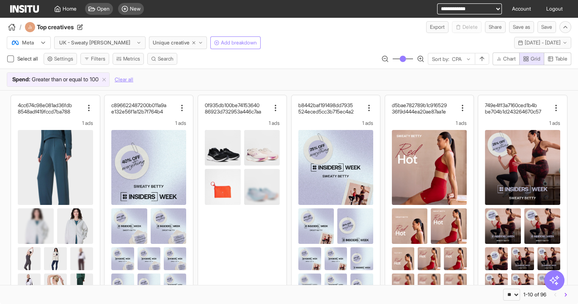
click at [47, 28] on h4 "Top creatives" at bounding box center [67, 27] width 60 height 8
click at [47, 28] on input "**********" at bounding box center [73, 27] width 73 height 8
click at [231, 77] on div "Spend : Greater than or equal to 100 Clear all" at bounding box center [289, 79] width 565 height 14
